Goal: Register for event/course

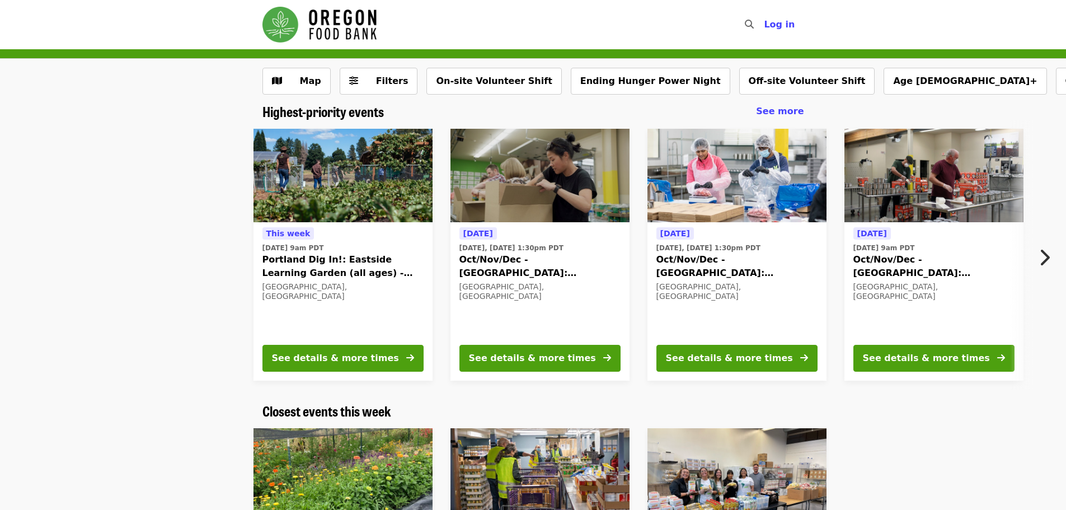
scroll to position [56, 0]
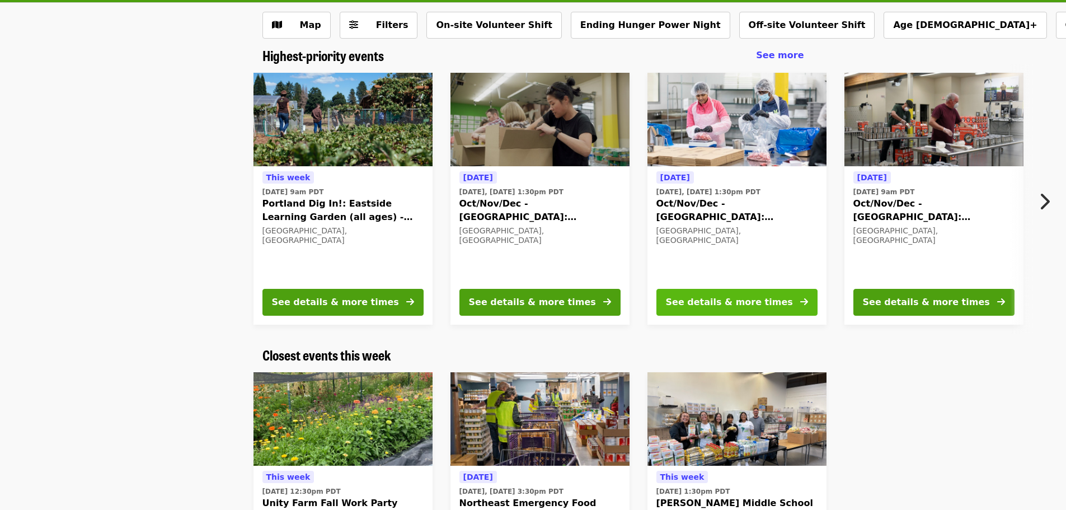
click at [738, 310] on button "See details & more times" at bounding box center [737, 302] width 161 height 27
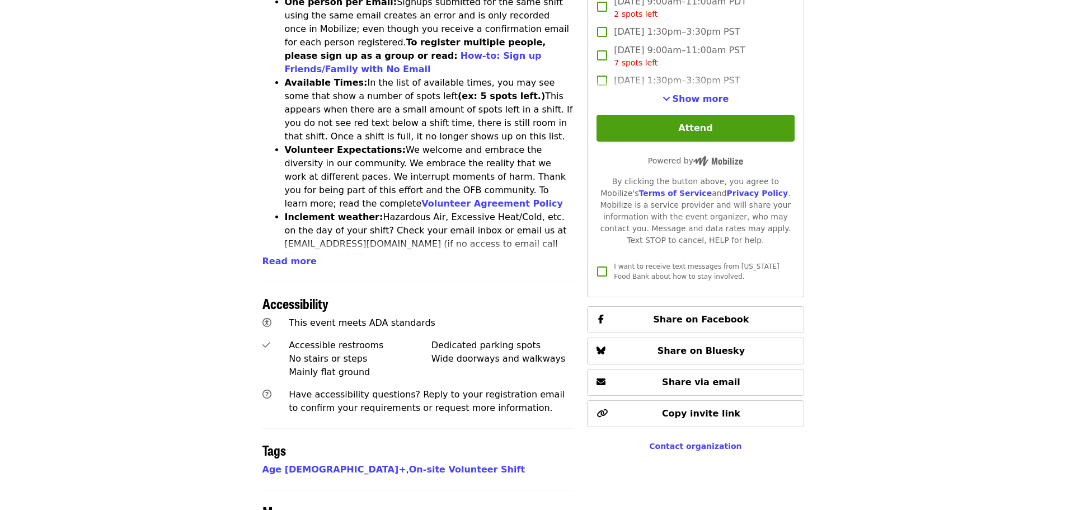
scroll to position [504, 0]
drag, startPoint x: 708, startPoint y: 96, endPoint x: 721, endPoint y: 110, distance: 19.4
click at [708, 96] on span "Show more" at bounding box center [701, 98] width 57 height 11
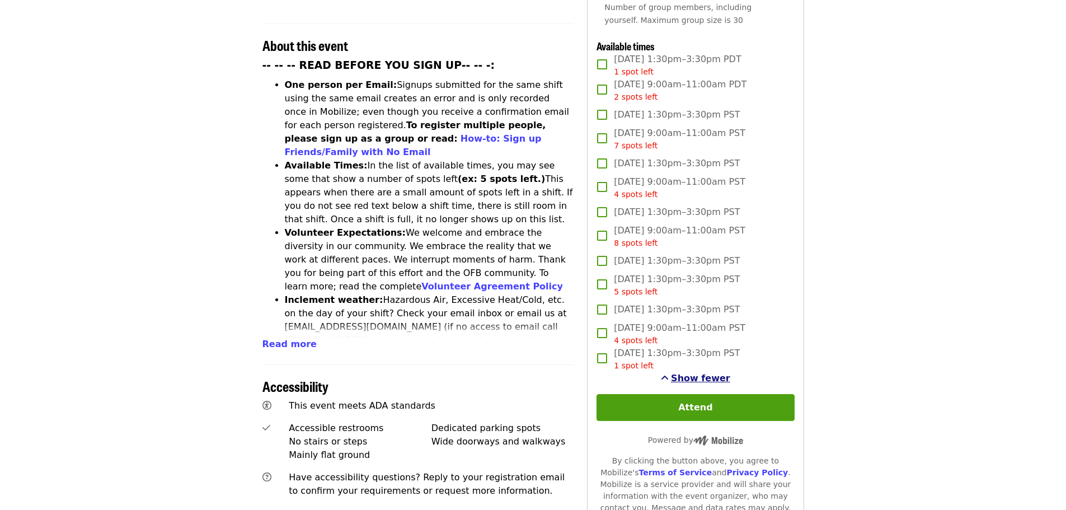
scroll to position [448, 0]
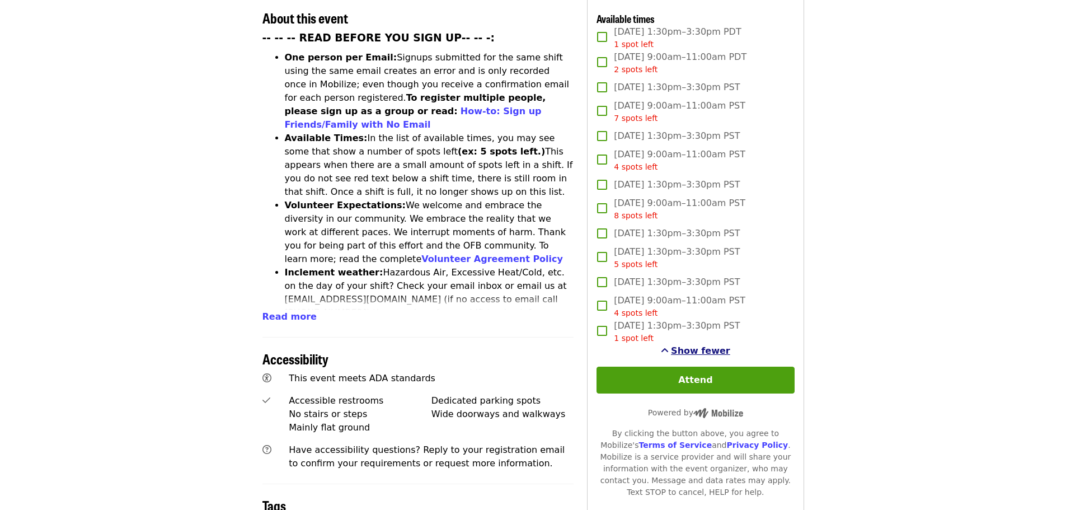
click at [711, 348] on span "Show fewer" at bounding box center [700, 350] width 59 height 11
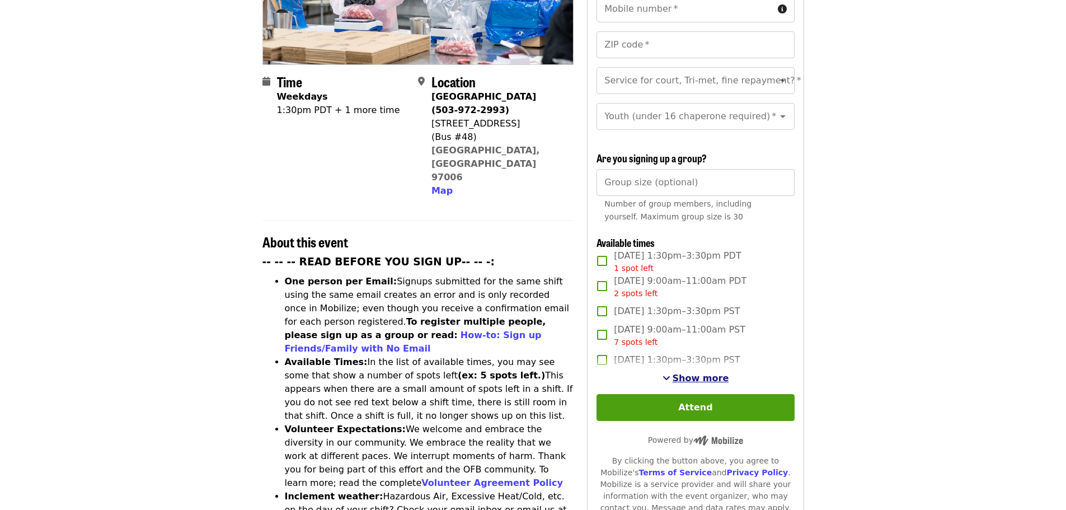
scroll to position [280, 0]
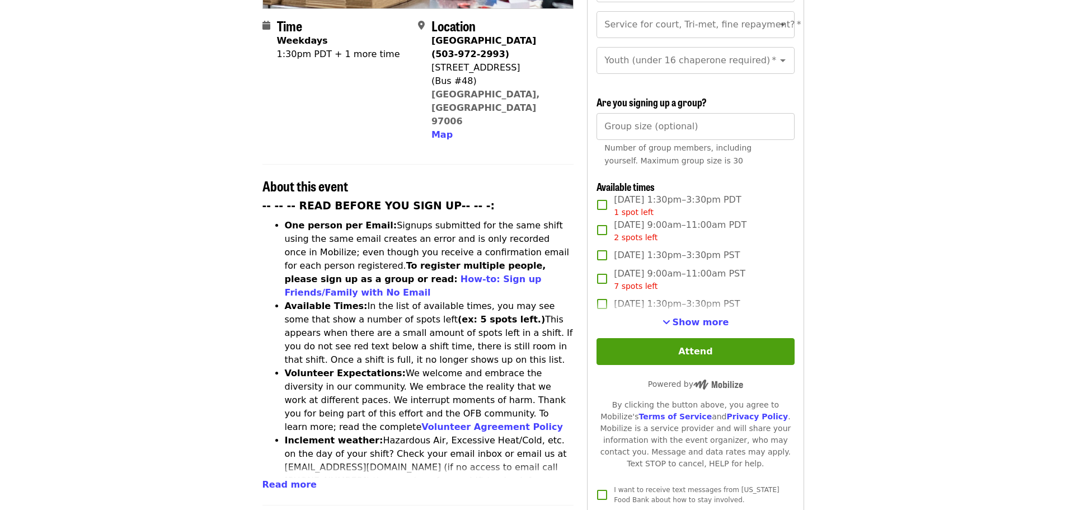
click at [719, 311] on label "[DATE] 1:30pm–3:30pm PST" at bounding box center [688, 304] width 195 height 24
click at [713, 310] on label "[DATE] 1:30pm–3:30pm PST" at bounding box center [688, 304] width 195 height 24
click at [707, 322] on span "Show more" at bounding box center [701, 322] width 57 height 11
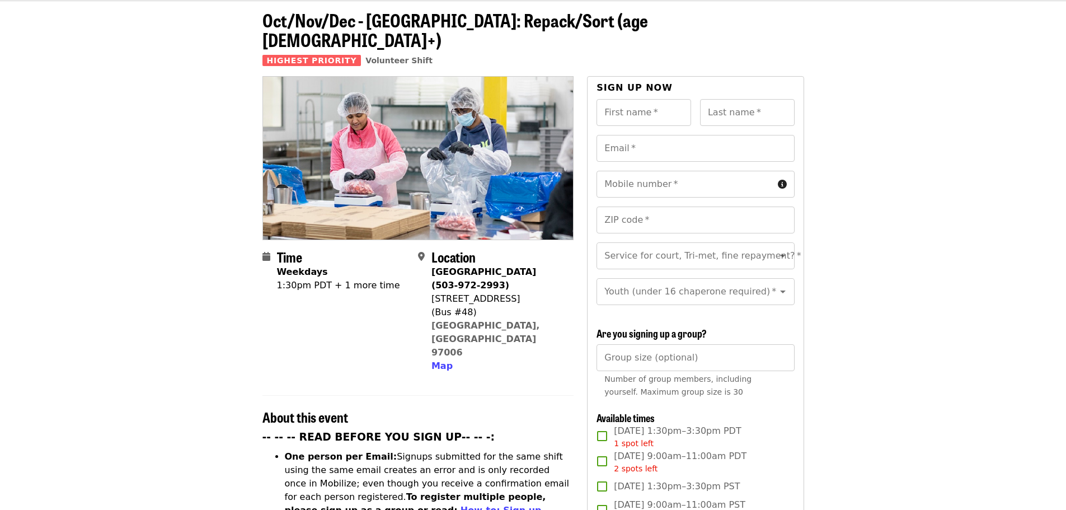
scroll to position [0, 0]
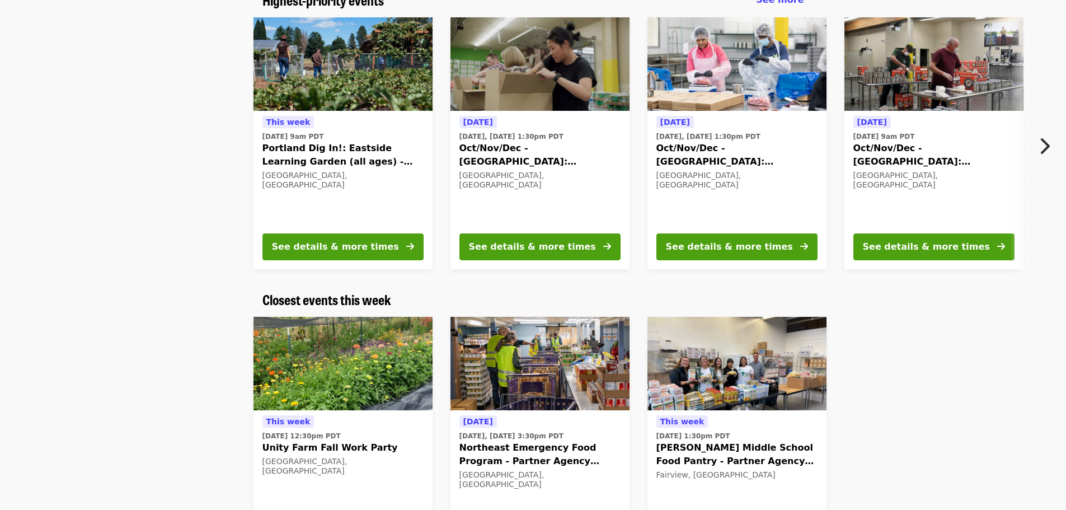
scroll to position [112, 0]
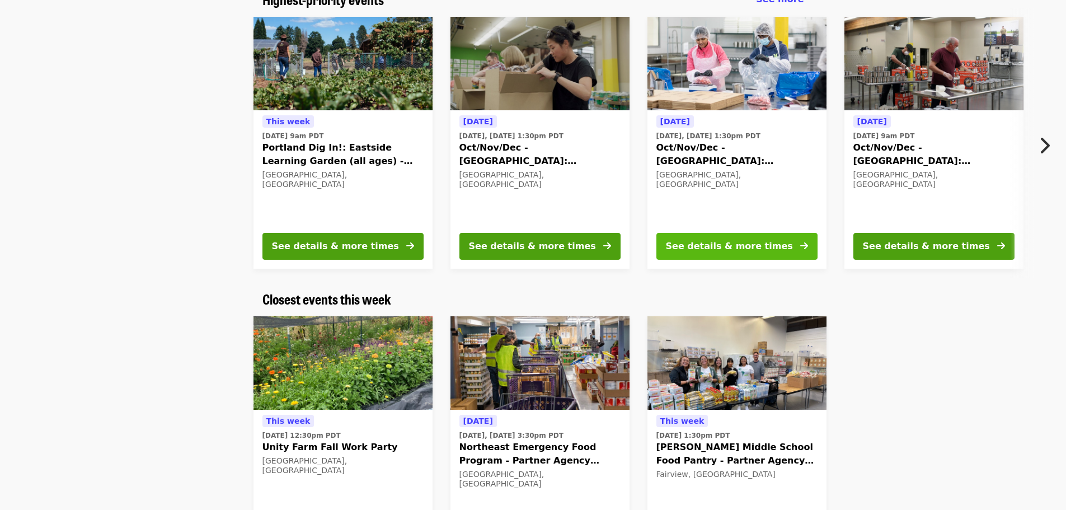
click at [740, 254] on button "See details & more times" at bounding box center [737, 246] width 161 height 27
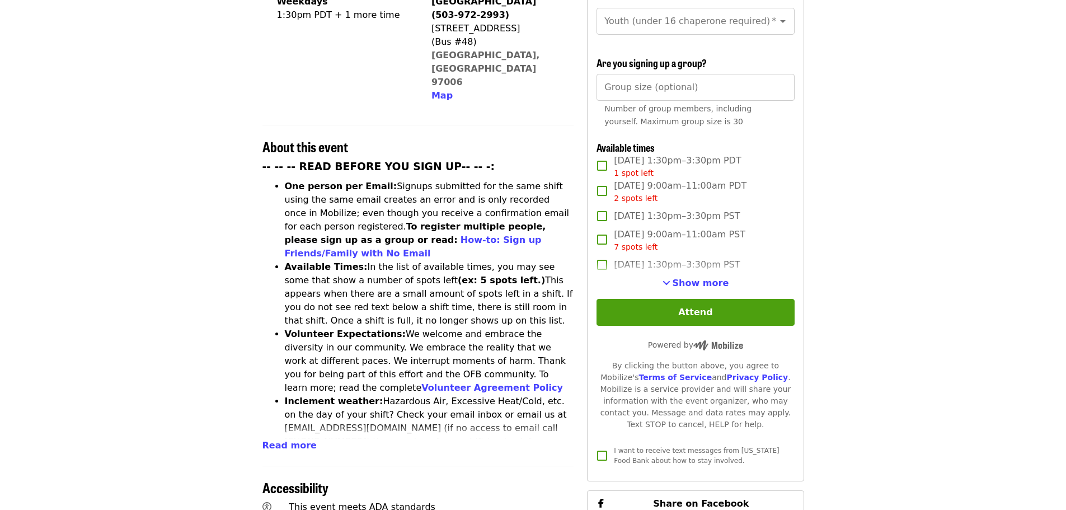
scroll to position [336, 0]
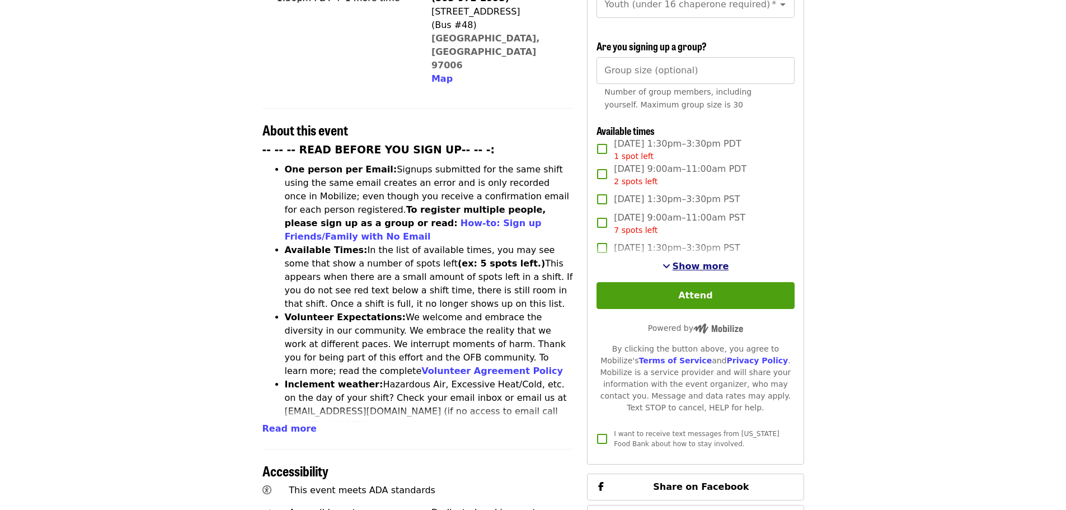
click at [696, 269] on span "Show more" at bounding box center [701, 266] width 57 height 11
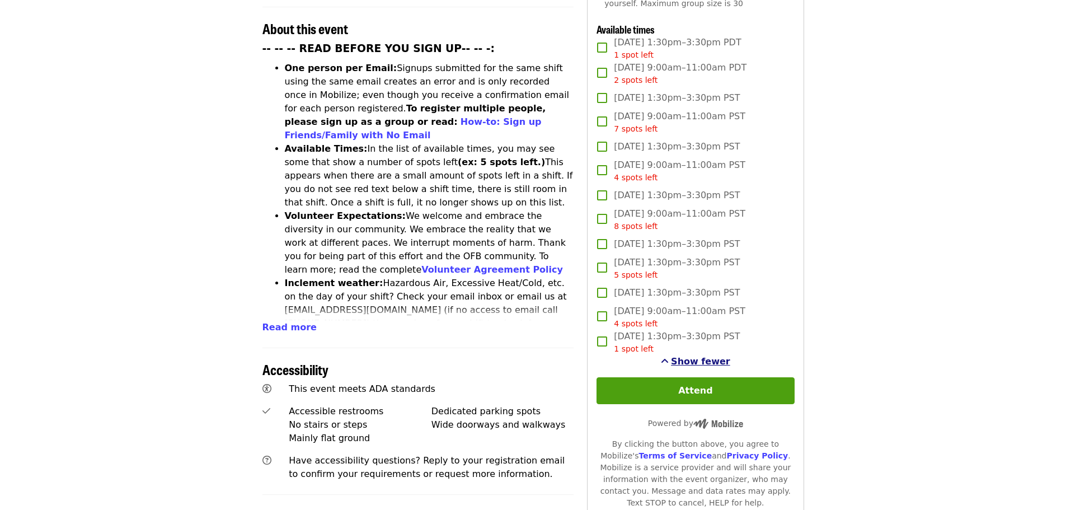
scroll to position [448, 0]
